Goal: Information Seeking & Learning: Learn about a topic

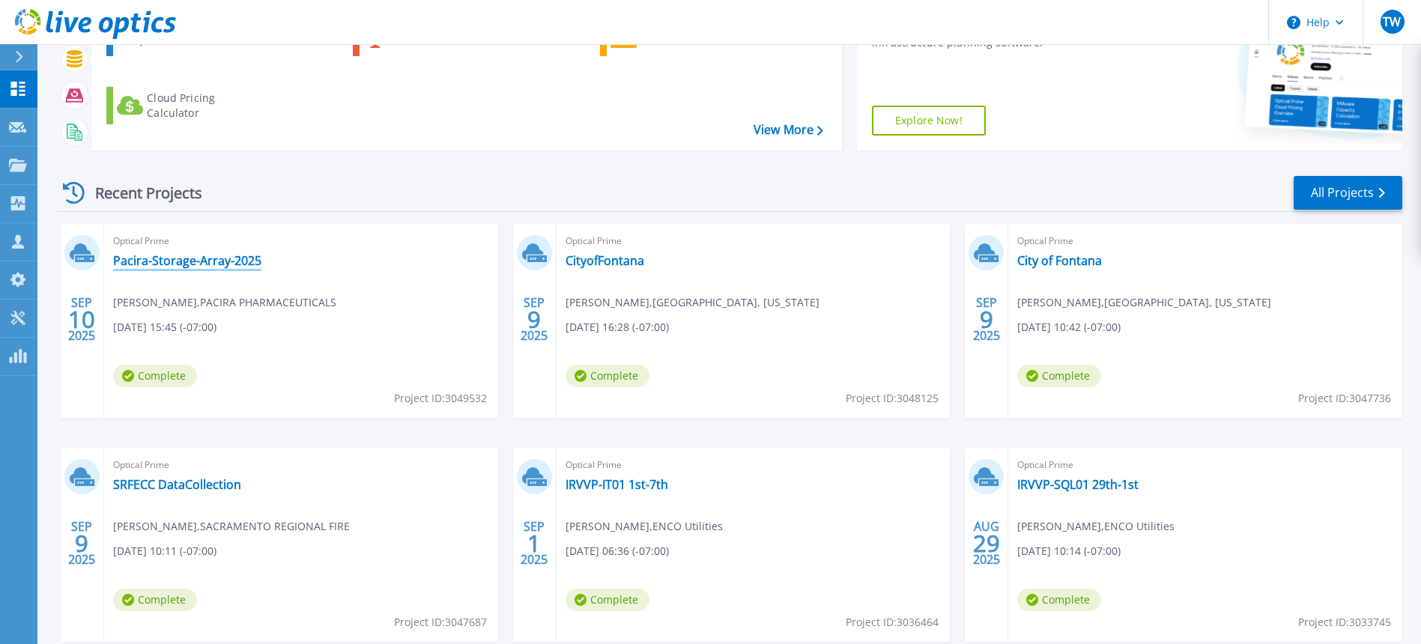
scroll to position [166, 0]
click at [188, 261] on link "Pacira-Storage-Array-2025" at bounding box center [187, 259] width 148 height 15
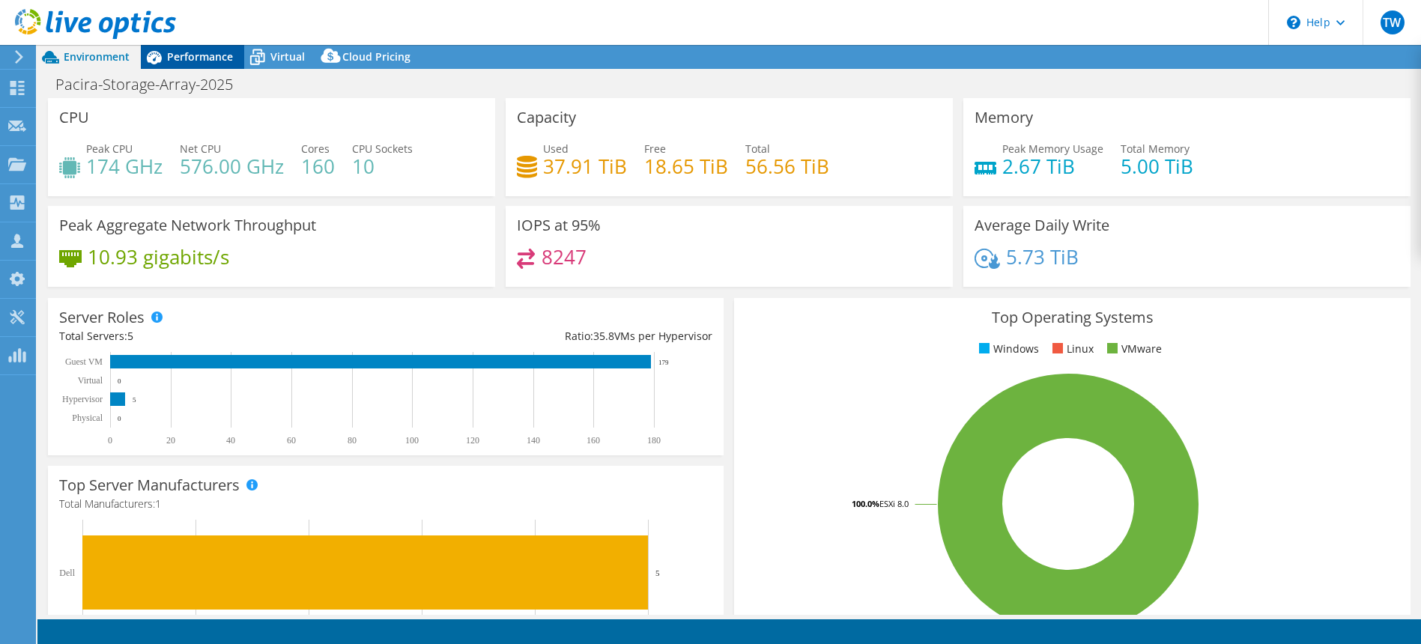
click at [203, 61] on span "Performance" at bounding box center [200, 56] width 66 height 14
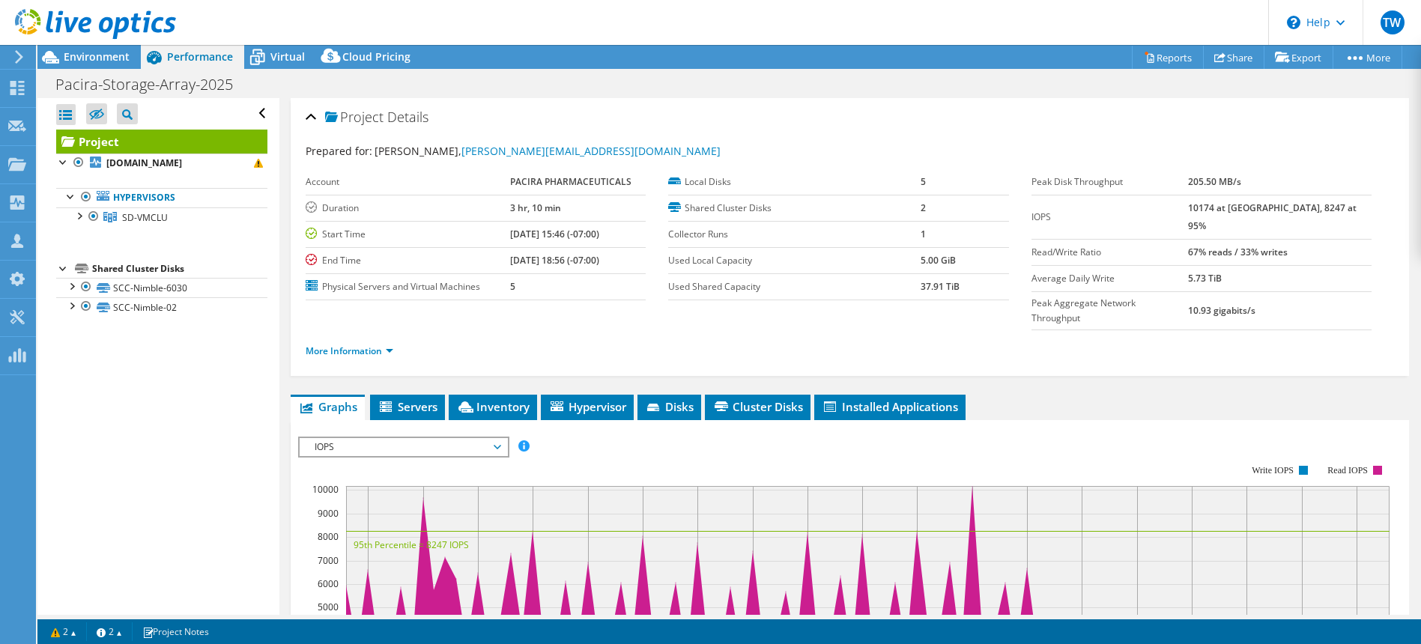
drag, startPoint x: 73, startPoint y: 283, endPoint x: 64, endPoint y: 307, distance: 25.4
click at [73, 284] on div at bounding box center [71, 285] width 15 height 15
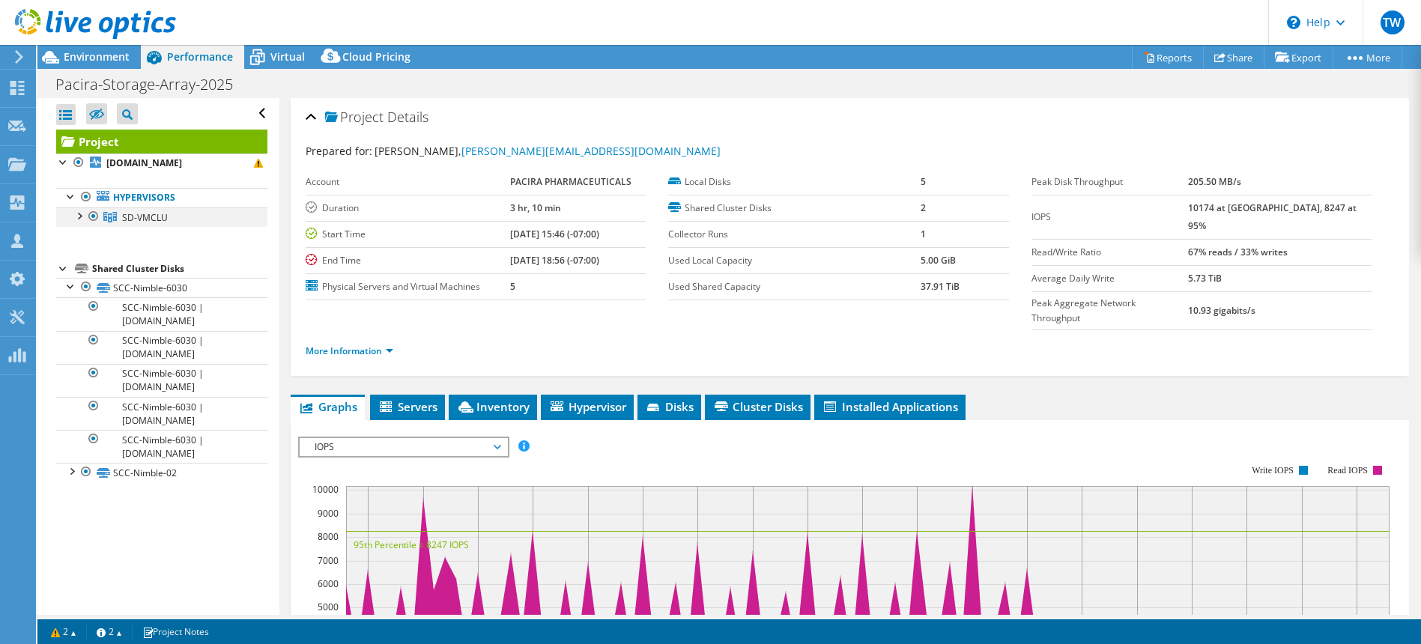
click at [85, 214] on div at bounding box center [78, 215] width 15 height 15
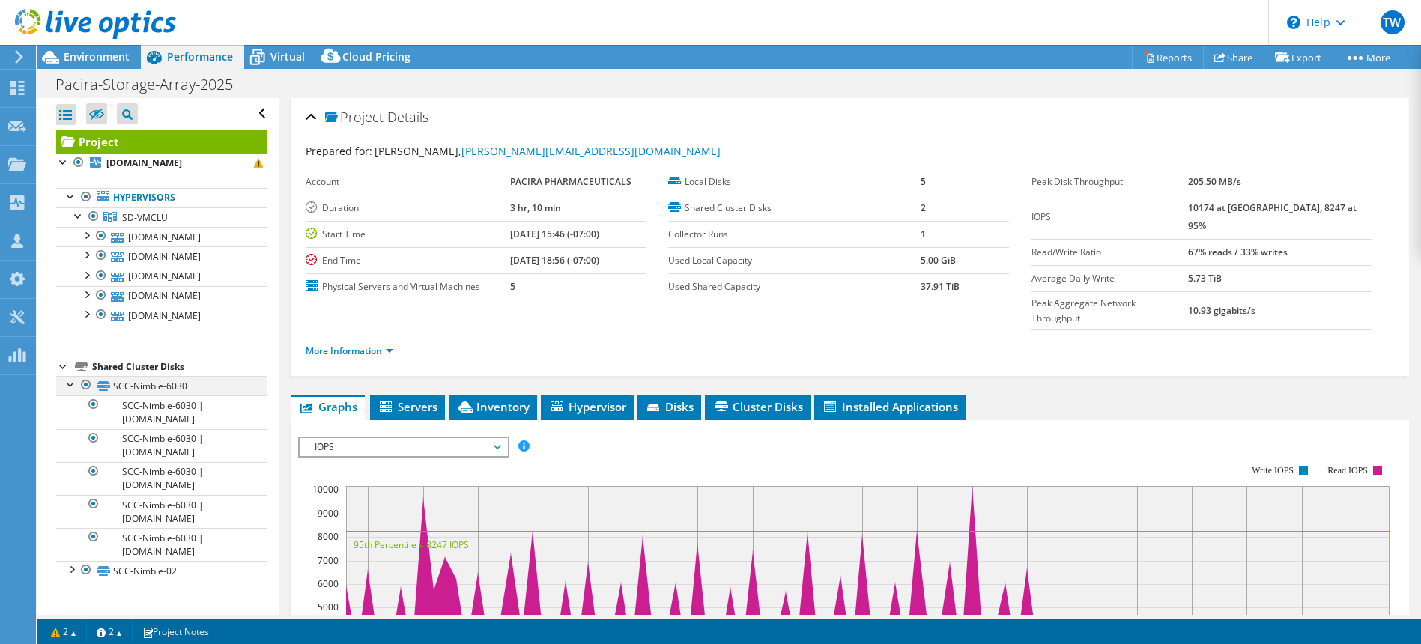
click at [73, 384] on div at bounding box center [71, 383] width 15 height 15
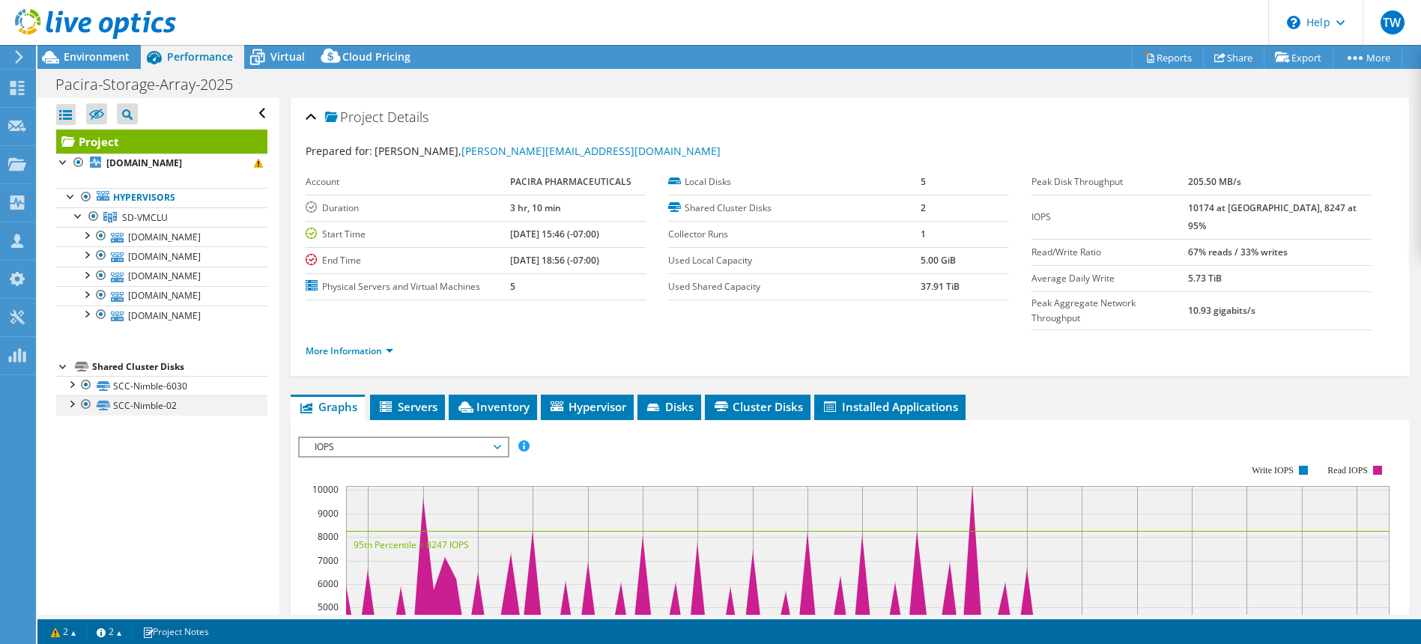
click at [64, 405] on div at bounding box center [71, 403] width 15 height 15
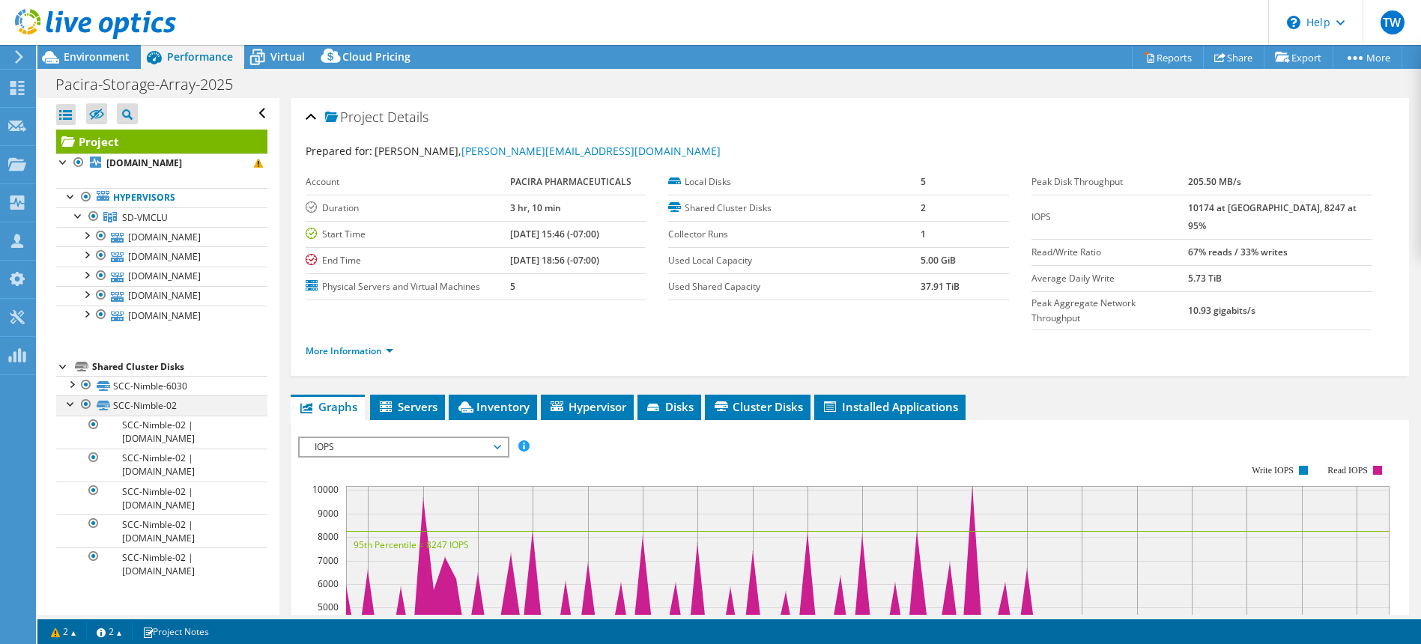
click at [64, 405] on div at bounding box center [71, 403] width 15 height 15
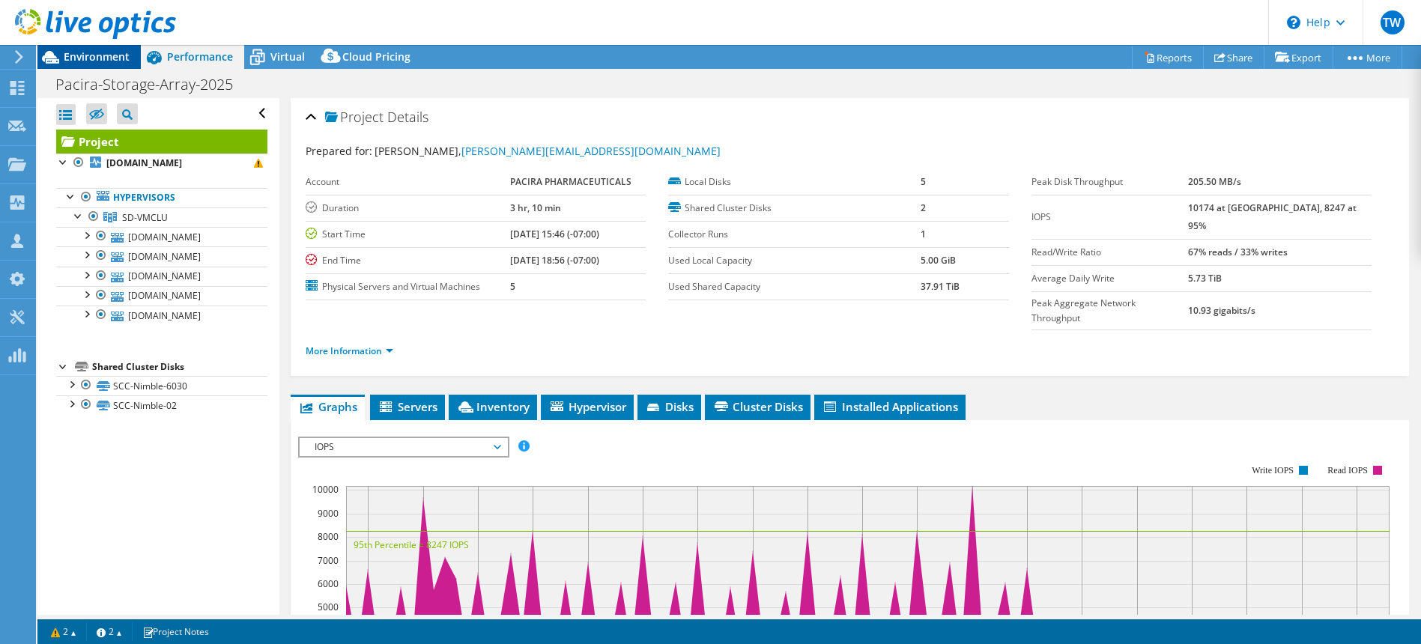
click at [91, 55] on span "Environment" at bounding box center [97, 56] width 66 height 14
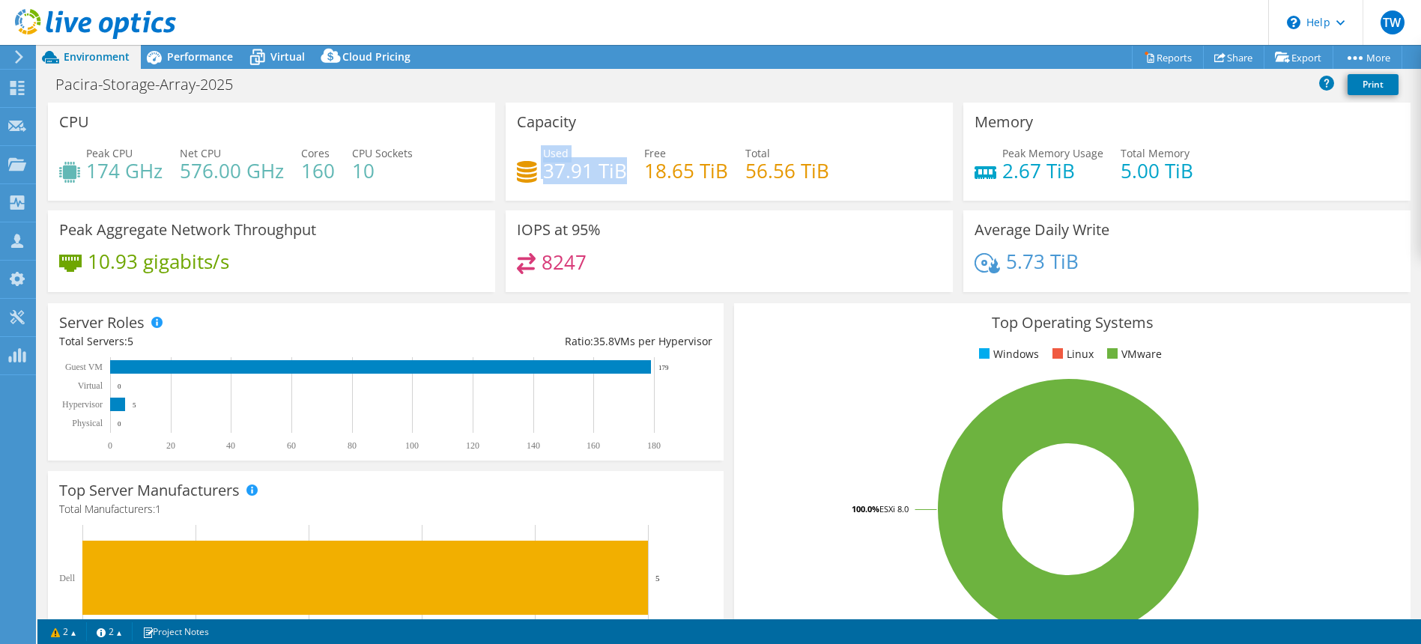
drag, startPoint x: 623, startPoint y: 171, endPoint x: 530, endPoint y: 169, distance: 93.7
click at [530, 169] on div "Used 37.91 TiB" at bounding box center [572, 162] width 110 height 34
click at [801, 174] on h4 "56.56 TiB" at bounding box center [788, 171] width 84 height 16
drag, startPoint x: 832, startPoint y: 173, endPoint x: 643, endPoint y: 190, distance: 189.6
click at [713, 170] on div "Used 37.91 TiB Free 18.65 TiB Total 56.56 TiB" at bounding box center [729, 169] width 425 height 49
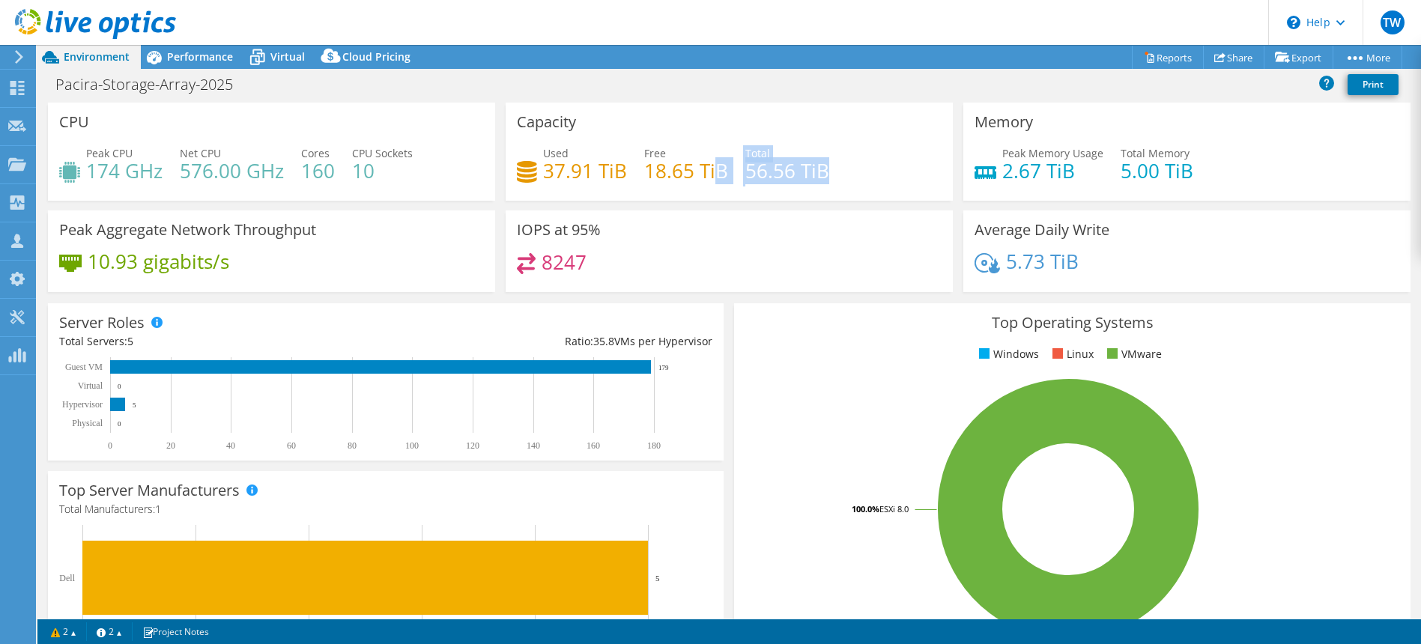
click at [163, 44] on div at bounding box center [88, 25] width 176 height 50
click at [166, 69] on icon at bounding box center [154, 57] width 26 height 26
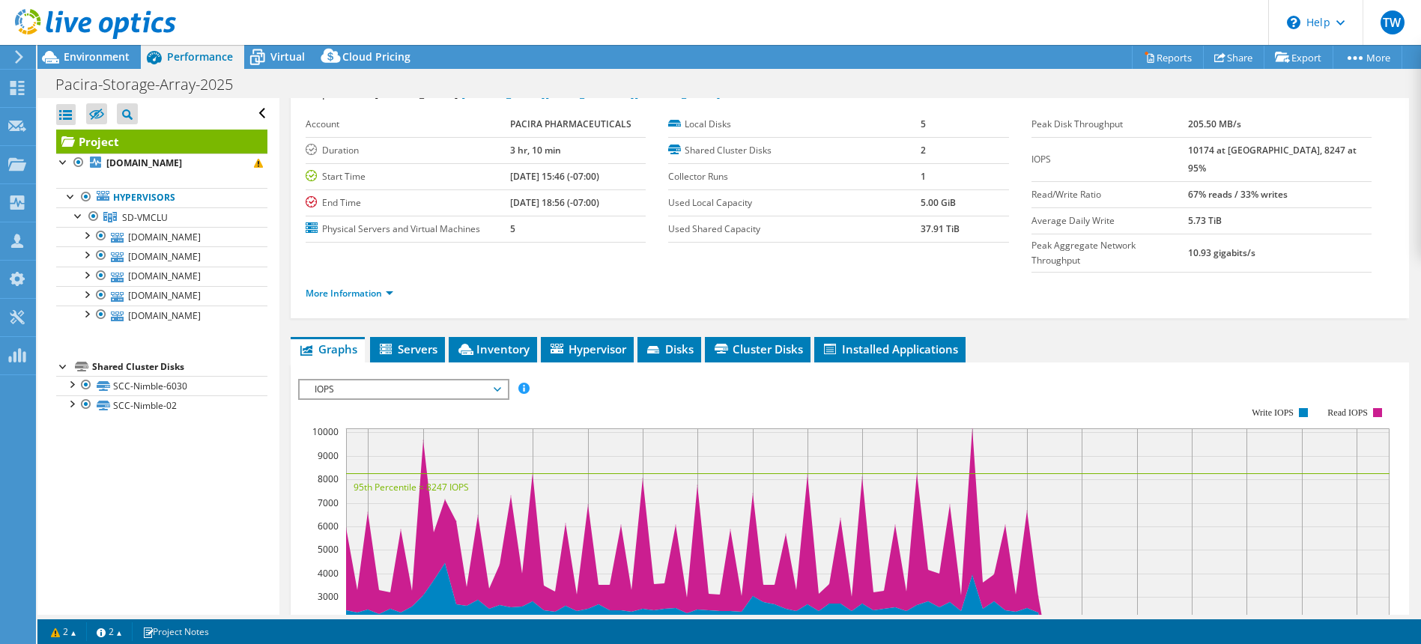
scroll to position [66, 0]
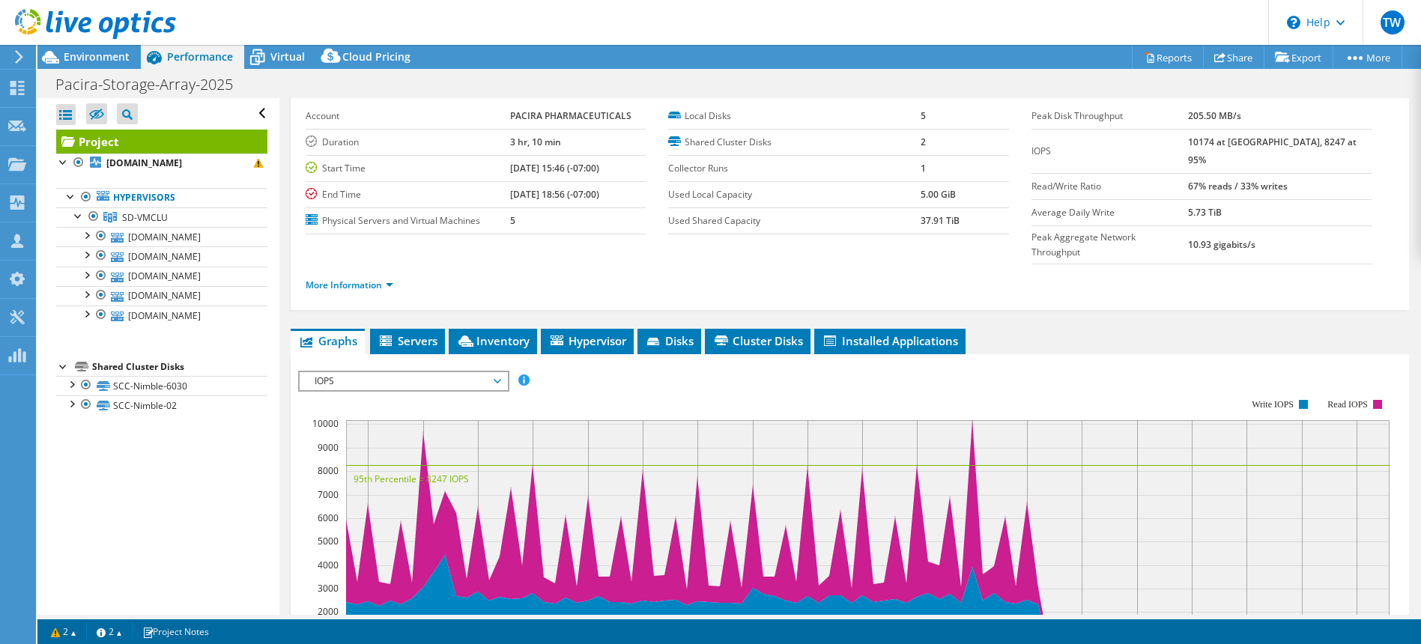
click at [370, 372] on span "IOPS" at bounding box center [403, 381] width 193 height 18
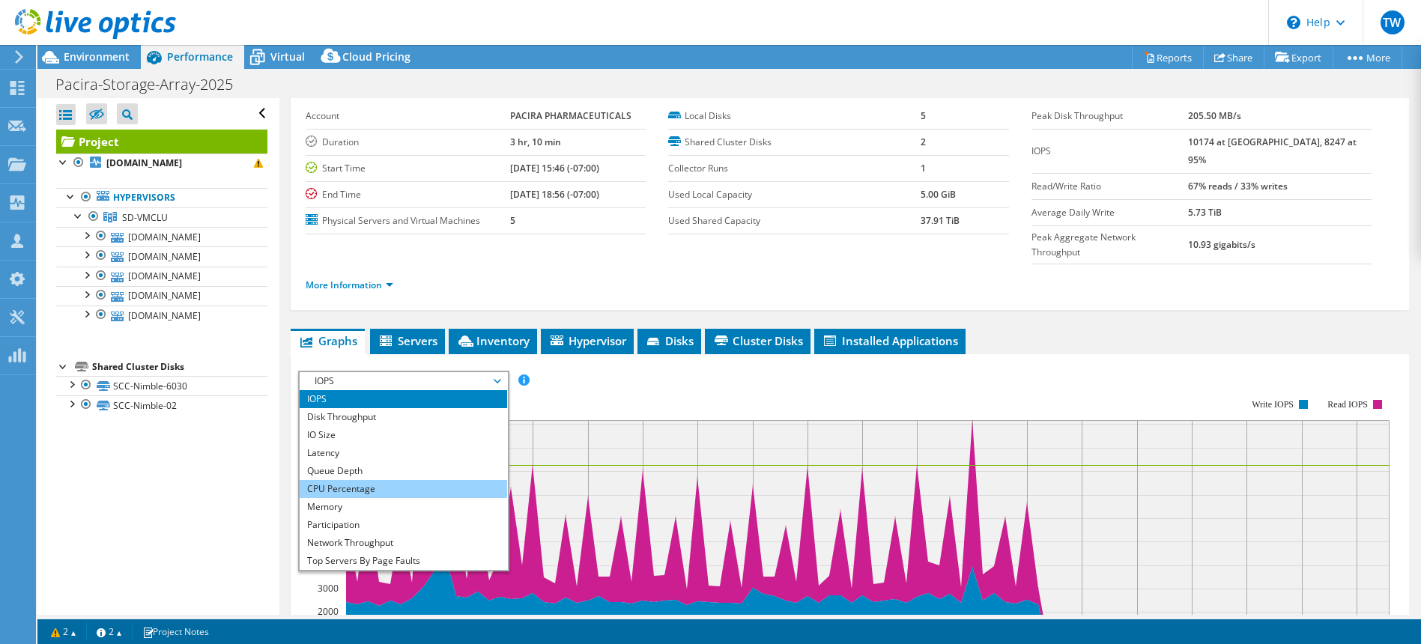
click at [356, 480] on li "CPU Percentage" at bounding box center [404, 489] width 208 height 18
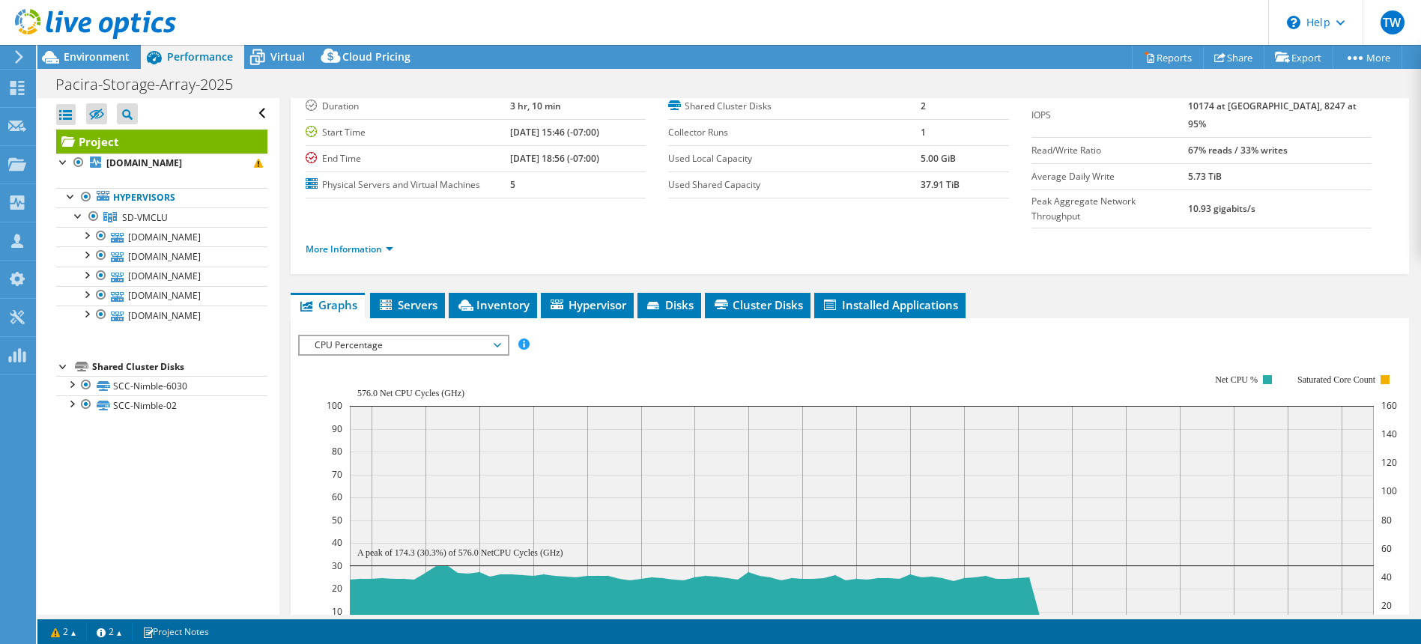
scroll to position [0, 0]
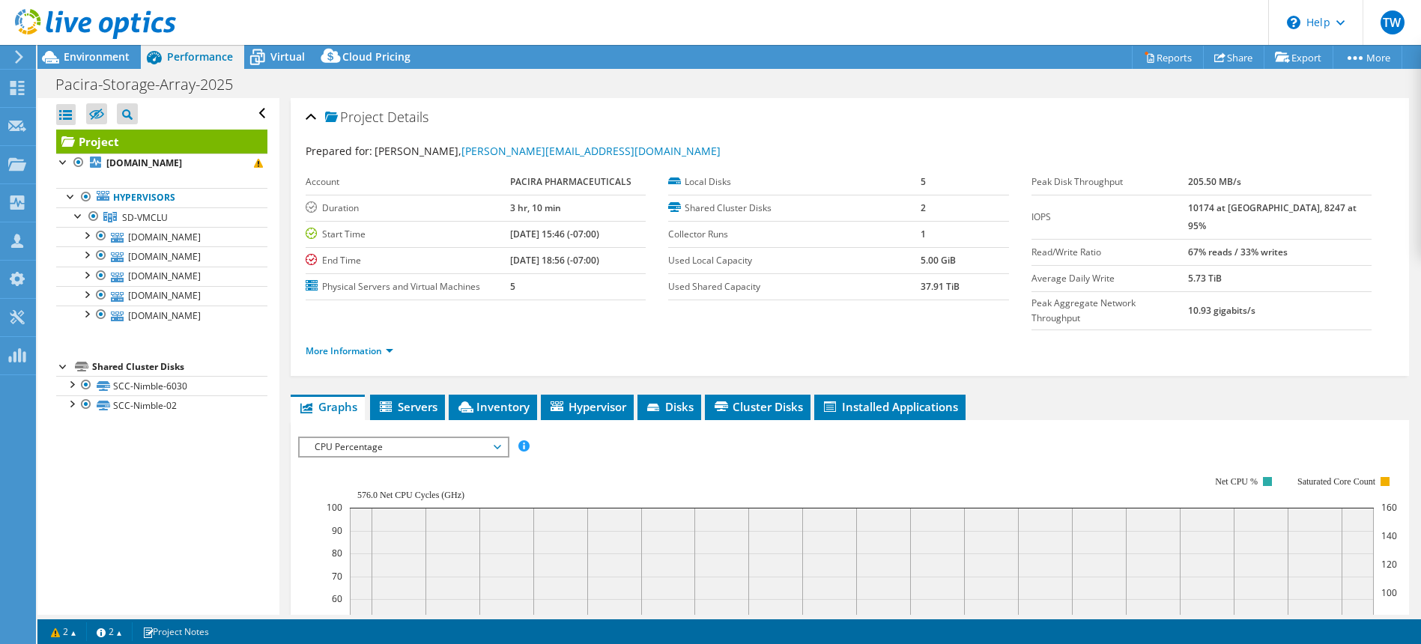
drag, startPoint x: 1343, startPoint y: 206, endPoint x: 1146, endPoint y: 203, distance: 196.3
click at [1146, 203] on tr "IOPS 10174 at Peak, 8247 at 95%" at bounding box center [1202, 217] width 340 height 44
click at [596, 399] on span "Hypervisor" at bounding box center [587, 406] width 78 height 15
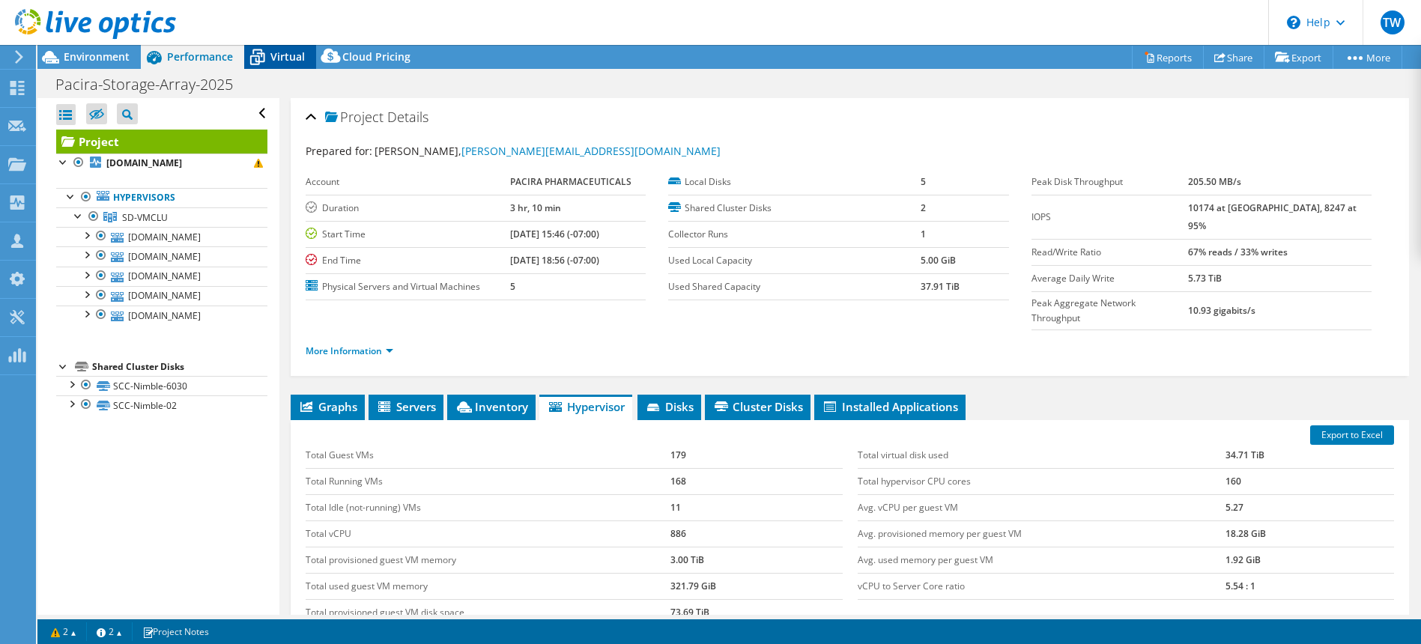
click at [276, 61] on span "Virtual" at bounding box center [287, 56] width 34 height 14
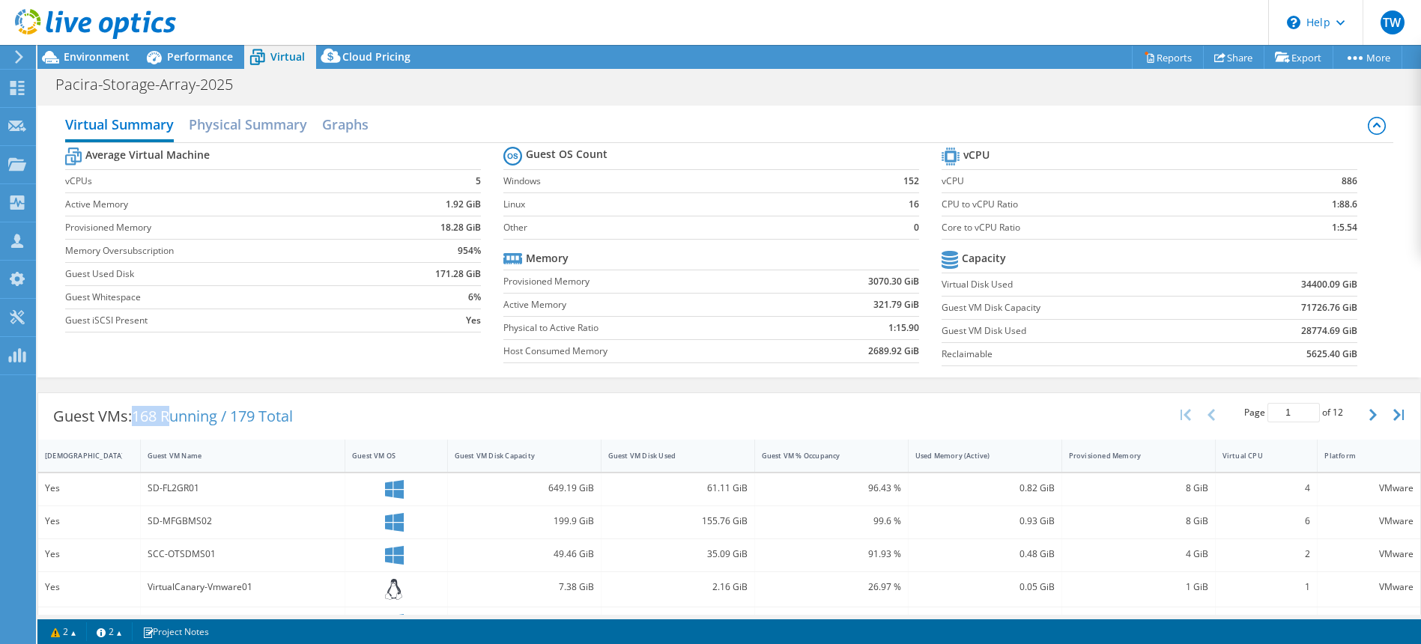
drag, startPoint x: 146, startPoint y: 417, endPoint x: 177, endPoint y: 416, distance: 30.7
click at [177, 416] on span "168 Running / 179 Total" at bounding box center [212, 416] width 161 height 20
click at [1371, 206] on section "vCPU vCPU 886 CPU to vCPU Ratio 1:88.6 Core to vCPU Ratio 1:5.54 Capacity Virtu…" at bounding box center [1161, 259] width 438 height 230
drag, startPoint x: 1363, startPoint y: 205, endPoint x: 1334, endPoint y: 203, distance: 29.3
click at [1325, 204] on section "vCPU vCPU 886 CPU to vCPU Ratio 1:88.6 Core to vCPU Ratio 1:5.54 Capacity Virtu…" at bounding box center [1161, 259] width 438 height 230
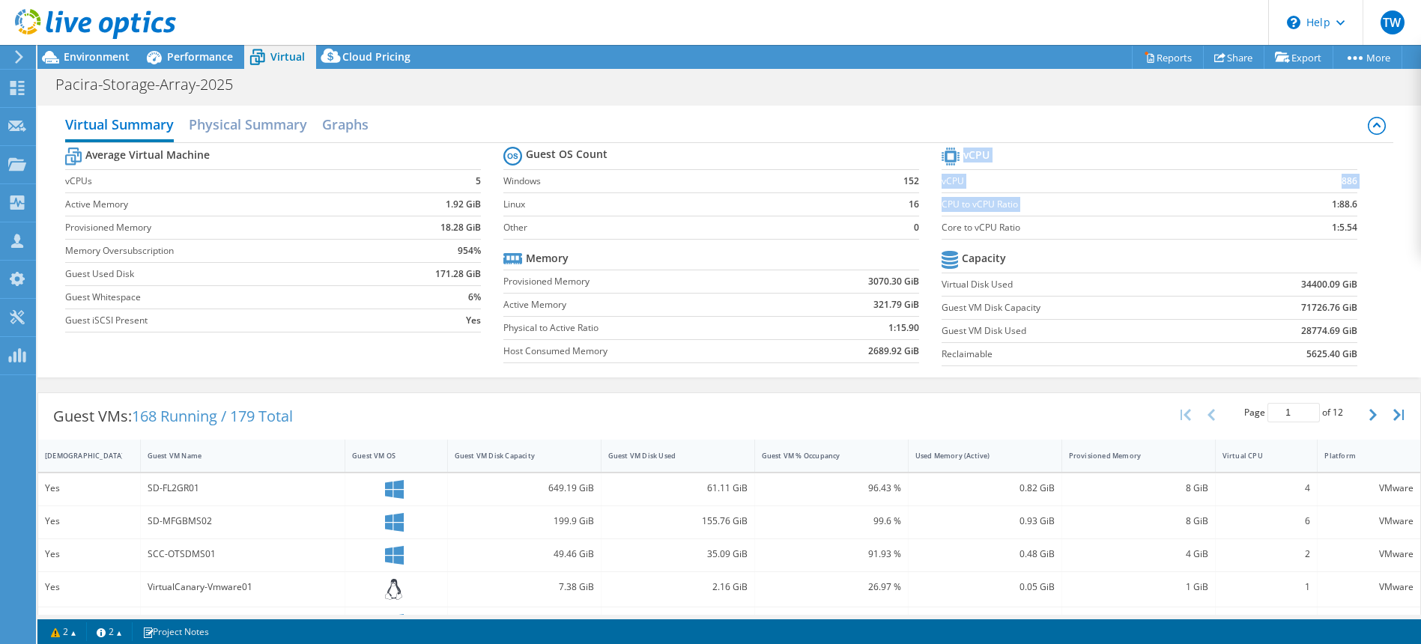
drag, startPoint x: 1336, startPoint y: 203, endPoint x: 1346, endPoint y: 203, distance: 10.5
click at [1337, 203] on b "1:88.6" at bounding box center [1344, 204] width 25 height 15
drag, startPoint x: 1362, startPoint y: 204, endPoint x: 1334, endPoint y: 203, distance: 27.7
click at [1335, 204] on section "vCPU vCPU 886 CPU to vCPU Ratio 1:88.6 Core to vCPU Ratio 1:5.54 Capacity Virtu…" at bounding box center [1161, 259] width 438 height 230
click at [1334, 203] on b "1:88.6" at bounding box center [1344, 204] width 25 height 15
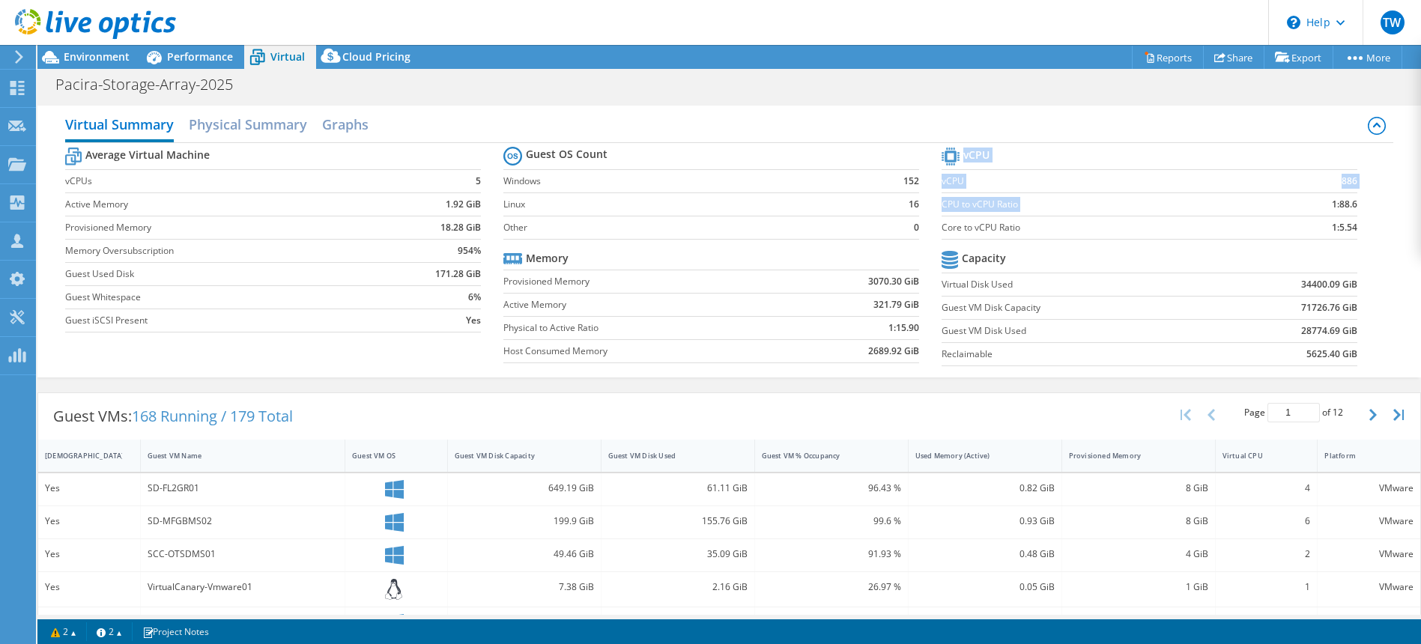
drag, startPoint x: 1329, startPoint y: 203, endPoint x: 1369, endPoint y: 205, distance: 39.7
click at [1366, 204] on section "vCPU vCPU 886 CPU to vCPU Ratio 1:88.6 Core to vCPU Ratio 1:5.54 Capacity Virtu…" at bounding box center [1161, 259] width 438 height 230
click at [1373, 208] on section "vCPU vCPU 886 CPU to vCPU Ratio 1:88.6 Core to vCPU Ratio 1:5.54 Capacity Virtu…" at bounding box center [1161, 259] width 438 height 230
drag, startPoint x: 1369, startPoint y: 225, endPoint x: 1298, endPoint y: 233, distance: 70.9
click at [1307, 229] on section "vCPU vCPU 886 CPU to vCPU Ratio 1:88.6 Core to vCPU Ratio 1:5.54 Capacity Virtu…" at bounding box center [1161, 259] width 438 height 230
